Goal: Use online tool/utility: Utilize a website feature to perform a specific function

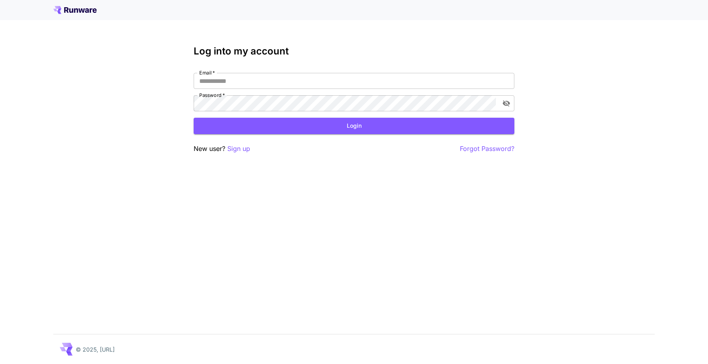
type input "**********"
drag, startPoint x: 0, startPoint y: 0, endPoint x: 378, endPoint y: 134, distance: 401.1
click at [375, 138] on div "**********" at bounding box center [354, 100] width 321 height 108
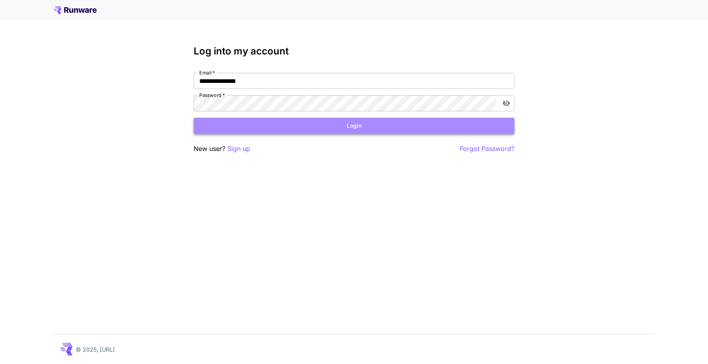
click at [380, 129] on button "Login" at bounding box center [354, 126] width 321 height 16
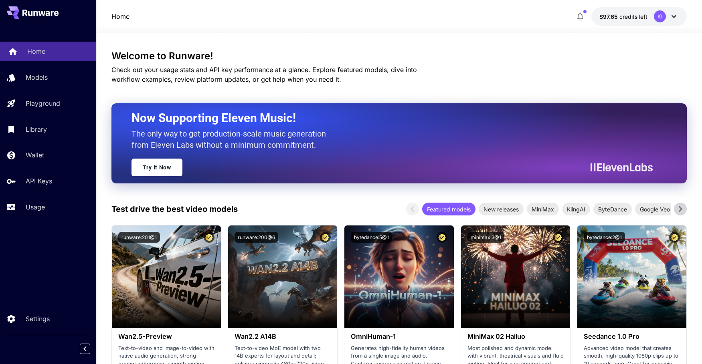
click at [36, 51] on p "Home" at bounding box center [36, 52] width 18 height 10
click at [43, 80] on p "Models" at bounding box center [38, 78] width 22 height 10
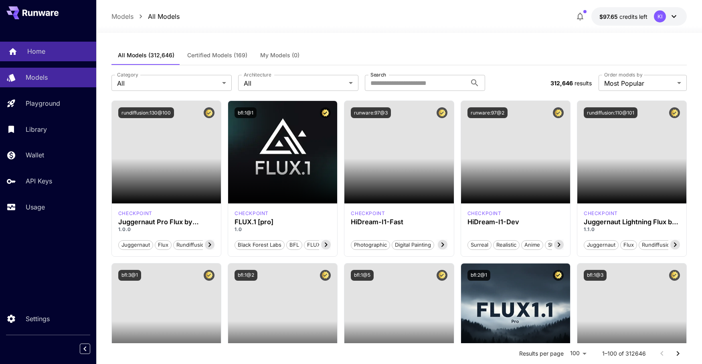
click at [36, 49] on p "Home" at bounding box center [36, 52] width 18 height 10
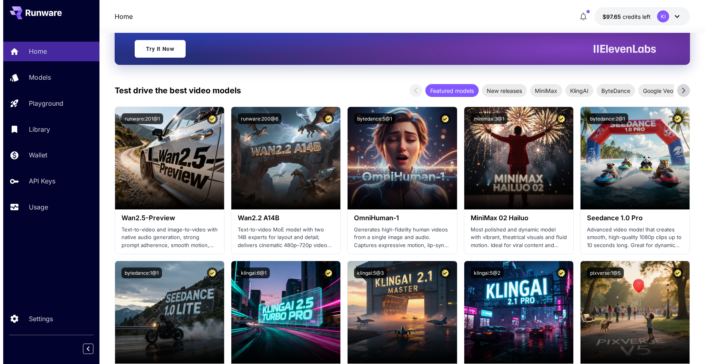
scroll to position [120, 0]
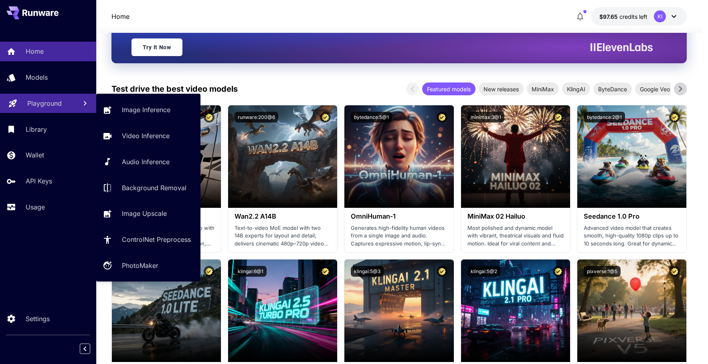
click at [61, 99] on div "Playground" at bounding box center [48, 104] width 43 height 10
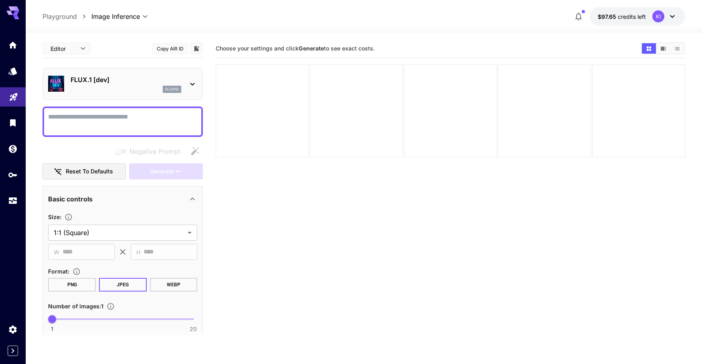
click at [135, 84] on p "FLUX.1 [dev]" at bounding box center [126, 80] width 111 height 10
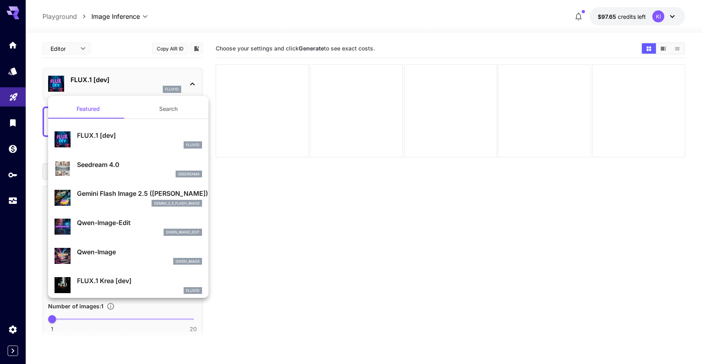
click at [136, 85] on div at bounding box center [354, 182] width 708 height 364
